Goal: Information Seeking & Learning: Learn about a topic

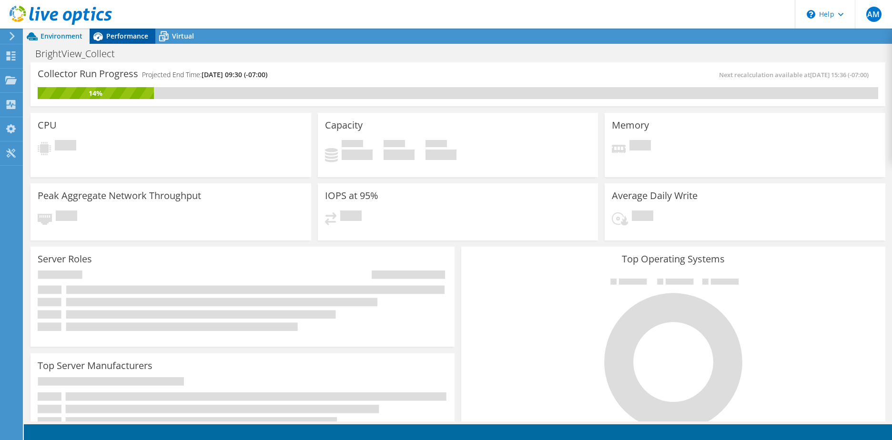
click at [120, 38] on span "Performance" at bounding box center [127, 35] width 42 height 9
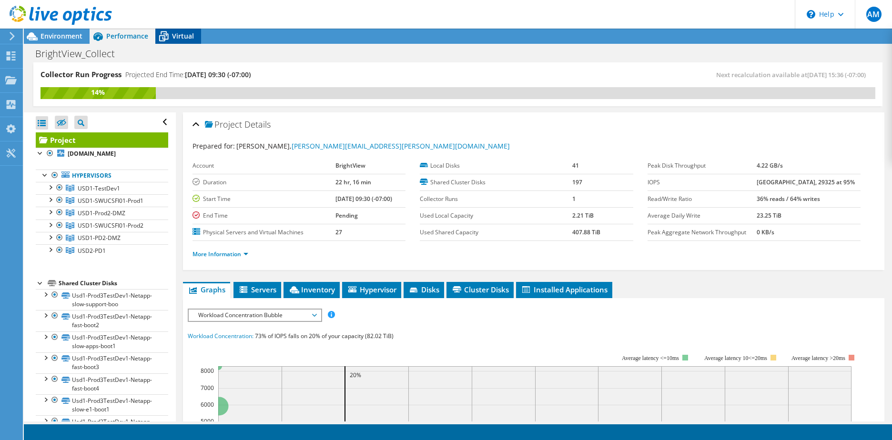
click at [181, 35] on span "Virtual" at bounding box center [183, 35] width 22 height 9
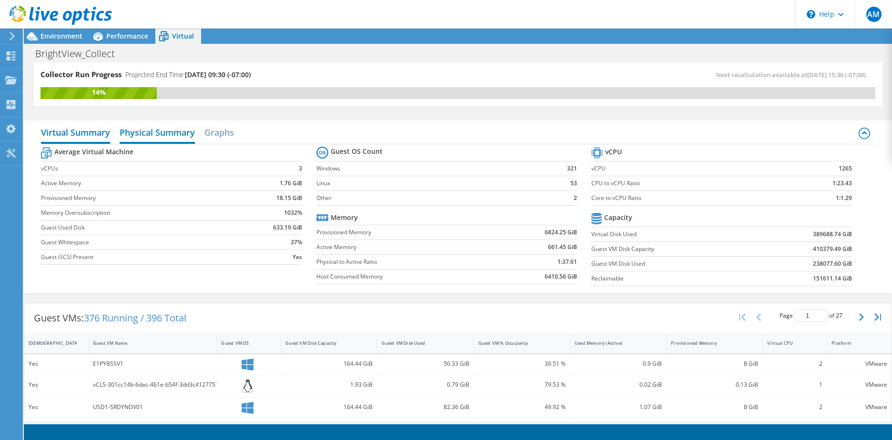
click at [156, 133] on h2 "Physical Summary" at bounding box center [157, 133] width 75 height 21
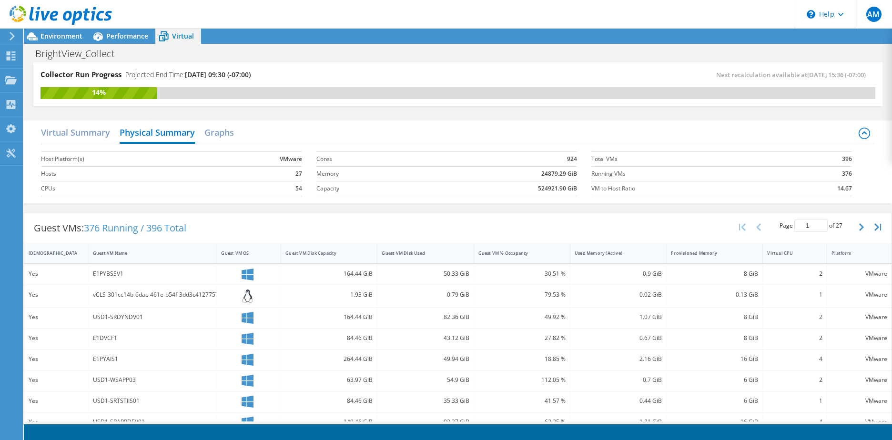
click at [243, 135] on div "Virtual Summary Physical Summary Graphs" at bounding box center [457, 133] width 833 height 21
click at [229, 131] on h2 "Graphs" at bounding box center [219, 133] width 30 height 21
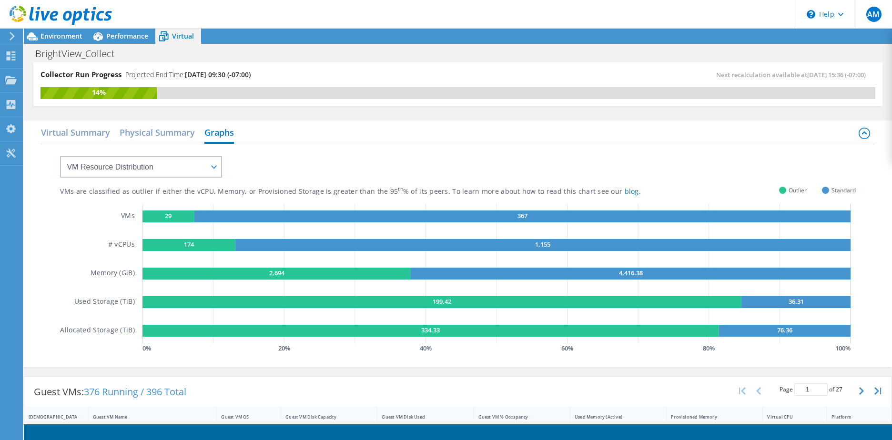
click at [59, 31] on div at bounding box center [56, 16] width 112 height 32
click at [53, 36] on span "Environment" at bounding box center [61, 35] width 42 height 9
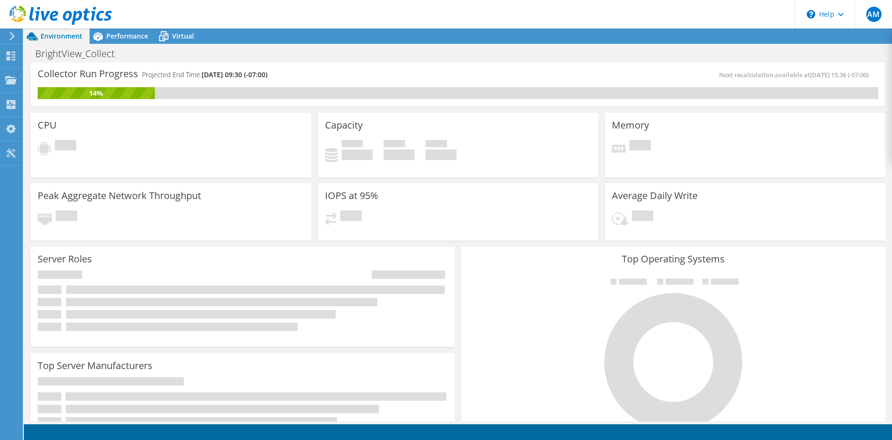
click at [57, 38] on span "Environment" at bounding box center [61, 35] width 42 height 9
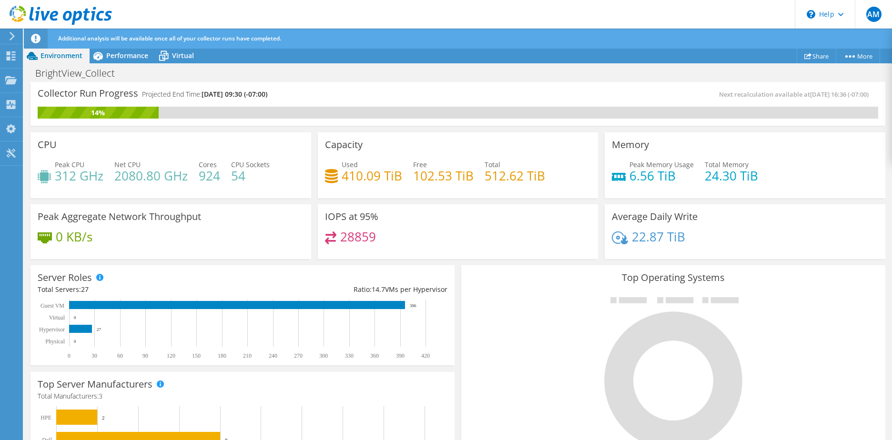
scroll to position [305, 0]
click at [571, 364] on div at bounding box center [673, 372] width 410 height 161
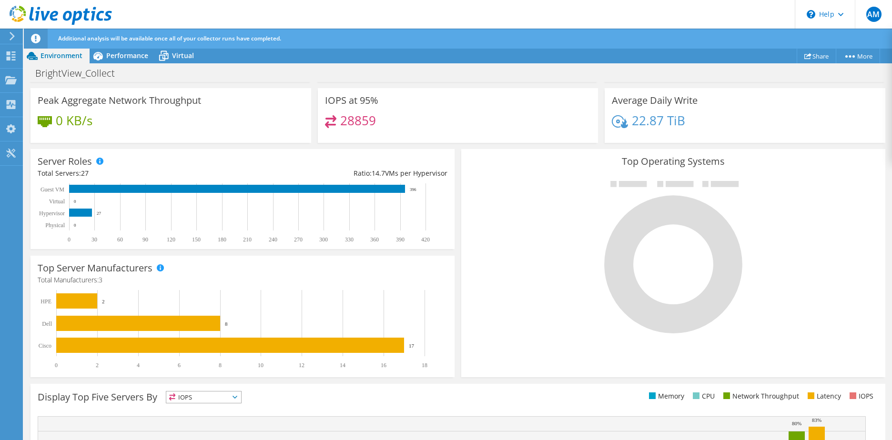
scroll to position [0, 0]
